Goal: Task Accomplishment & Management: Manage account settings

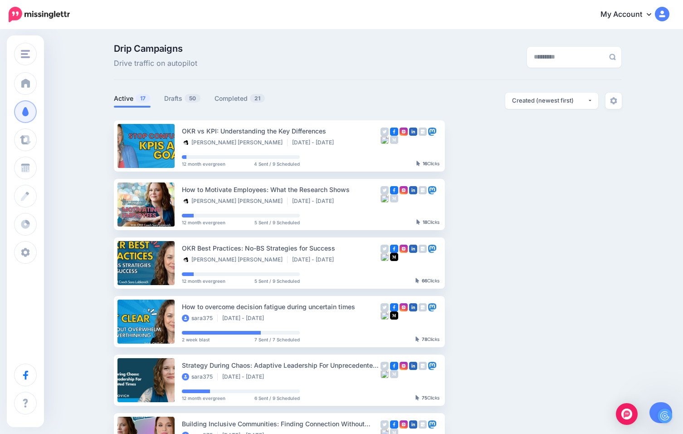
click at [639, 16] on link "My Account" at bounding box center [631, 15] width 78 height 22
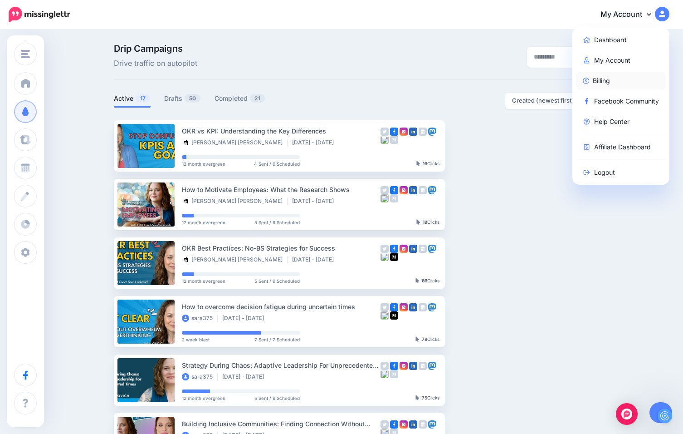
click at [603, 85] on link "Billing" at bounding box center [621, 81] width 90 height 18
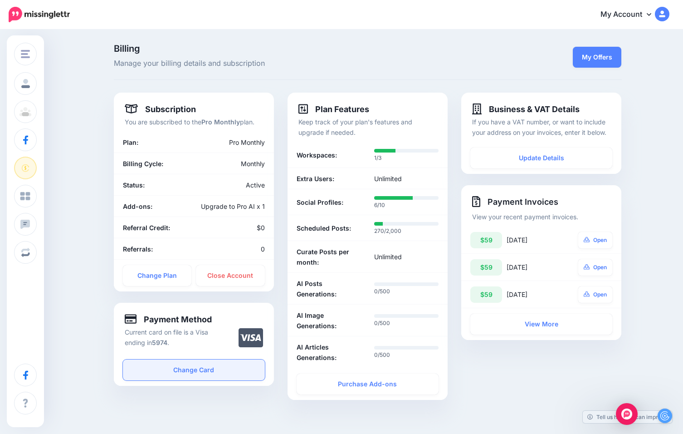
click at [206, 373] on link "Change Card" at bounding box center [194, 369] width 142 height 21
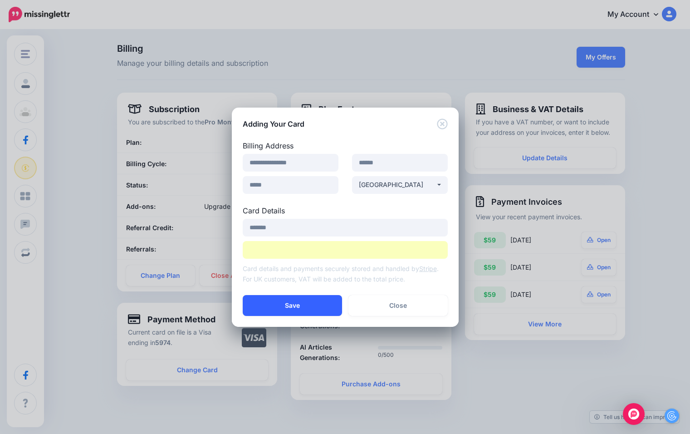
click at [296, 311] on button "Save" at bounding box center [292, 305] width 99 height 21
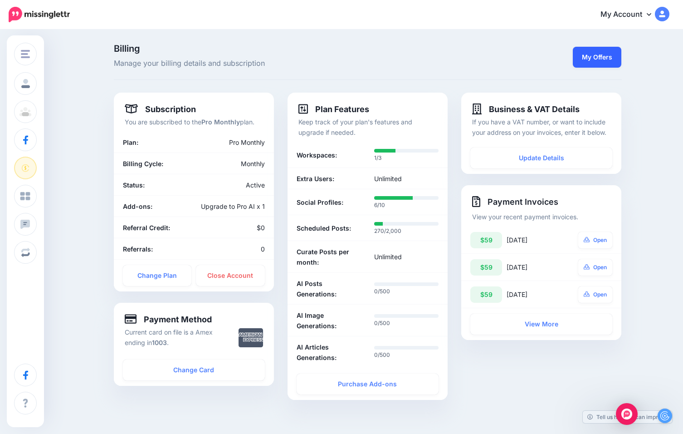
click at [605, 53] on link "My Offers" at bounding box center [597, 57] width 49 height 21
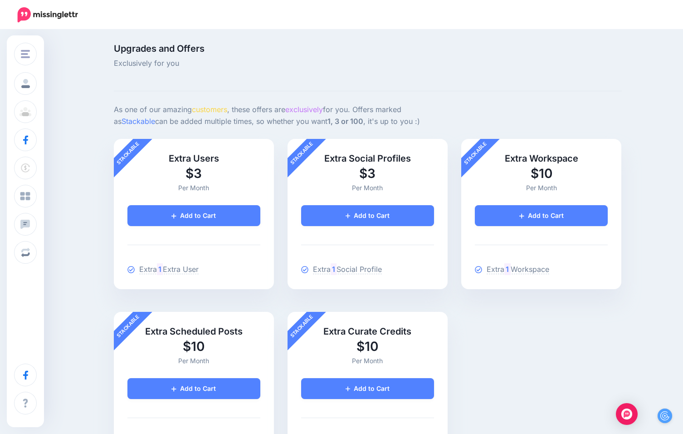
click at [194, 88] on div "Upgrades and Offers Exclusively for you Review Order" at bounding box center [368, 67] width 508 height 47
click at [51, 14] on img at bounding box center [48, 14] width 78 height 15
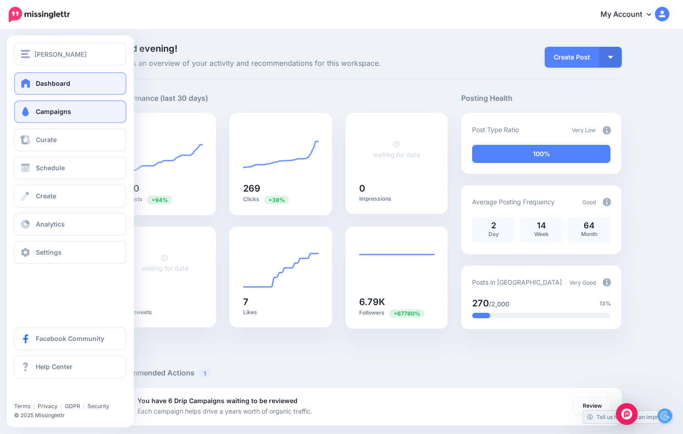
click at [67, 118] on link "Campaigns" at bounding box center [70, 111] width 113 height 23
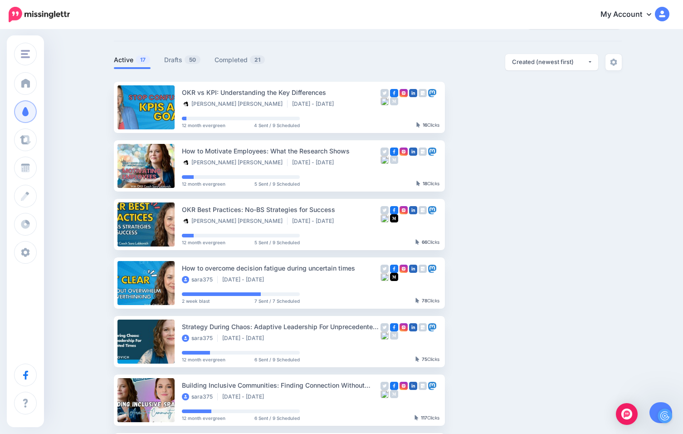
scroll to position [82, 0]
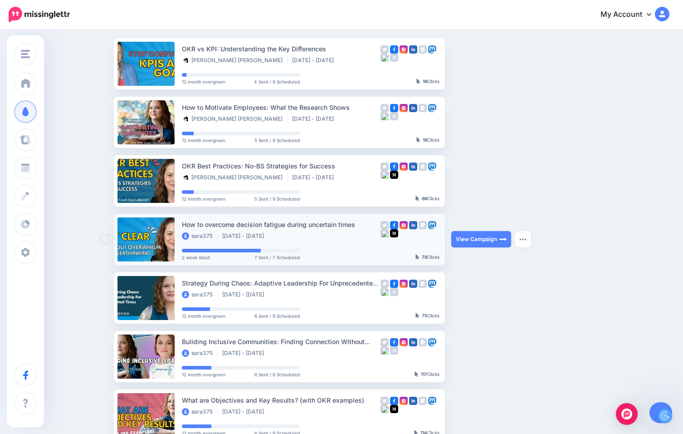
click at [299, 223] on div "How to overcome decision fatigue during uncertain times" at bounding box center [281, 224] width 199 height 10
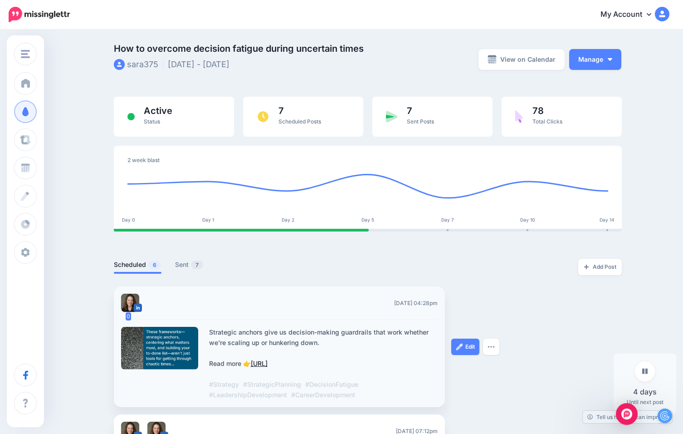
click at [268, 366] on link "https://lttr.ai/Ahd1r" at bounding box center [259, 363] width 17 height 8
click at [617, 57] on button "Manage" at bounding box center [595, 59] width 52 height 21
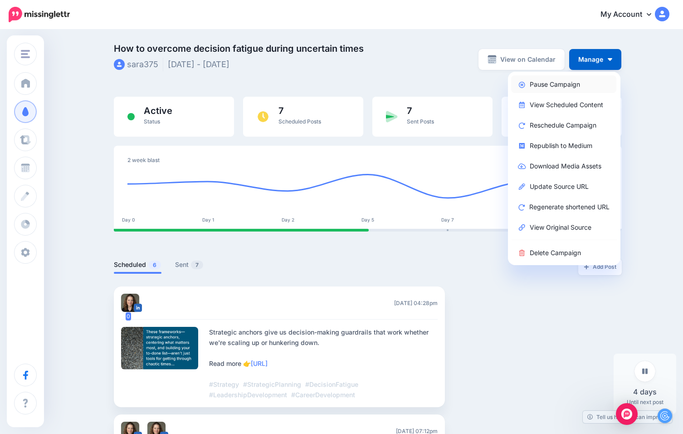
click at [552, 86] on link "Pause Campaign" at bounding box center [563, 84] width 105 height 18
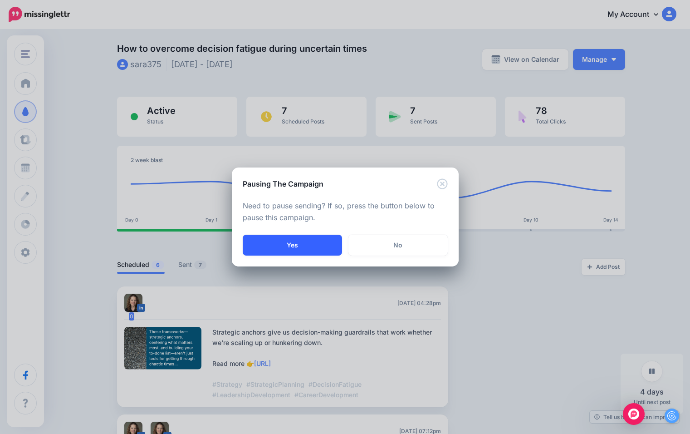
click at [283, 243] on button "Yes" at bounding box center [292, 245] width 99 height 21
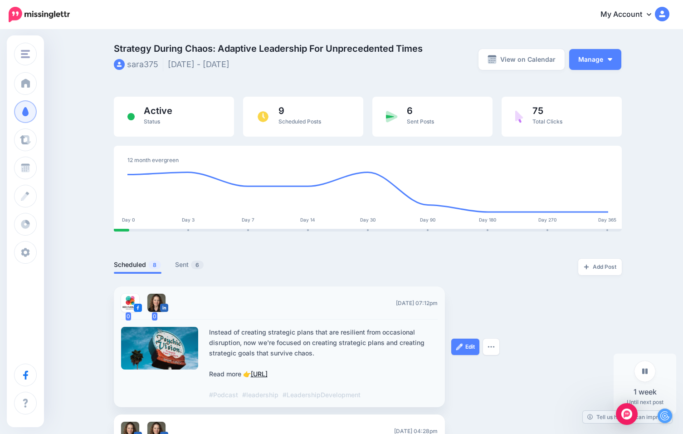
click at [268, 374] on link "[URL]" at bounding box center [259, 374] width 17 height 8
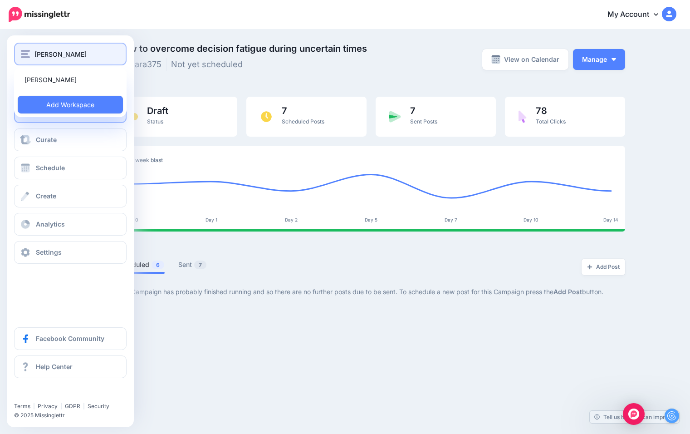
click at [52, 56] on span "[PERSON_NAME]" at bounding box center [60, 54] width 52 height 10
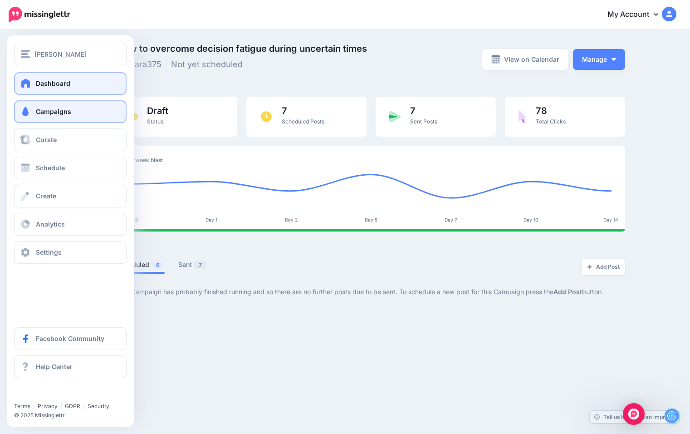
click at [17, 83] on link "Dashboard" at bounding box center [70, 83] width 113 height 23
click at [57, 84] on span "Dashboard" at bounding box center [53, 83] width 34 height 8
